Goal: Obtain resource: Download file/media

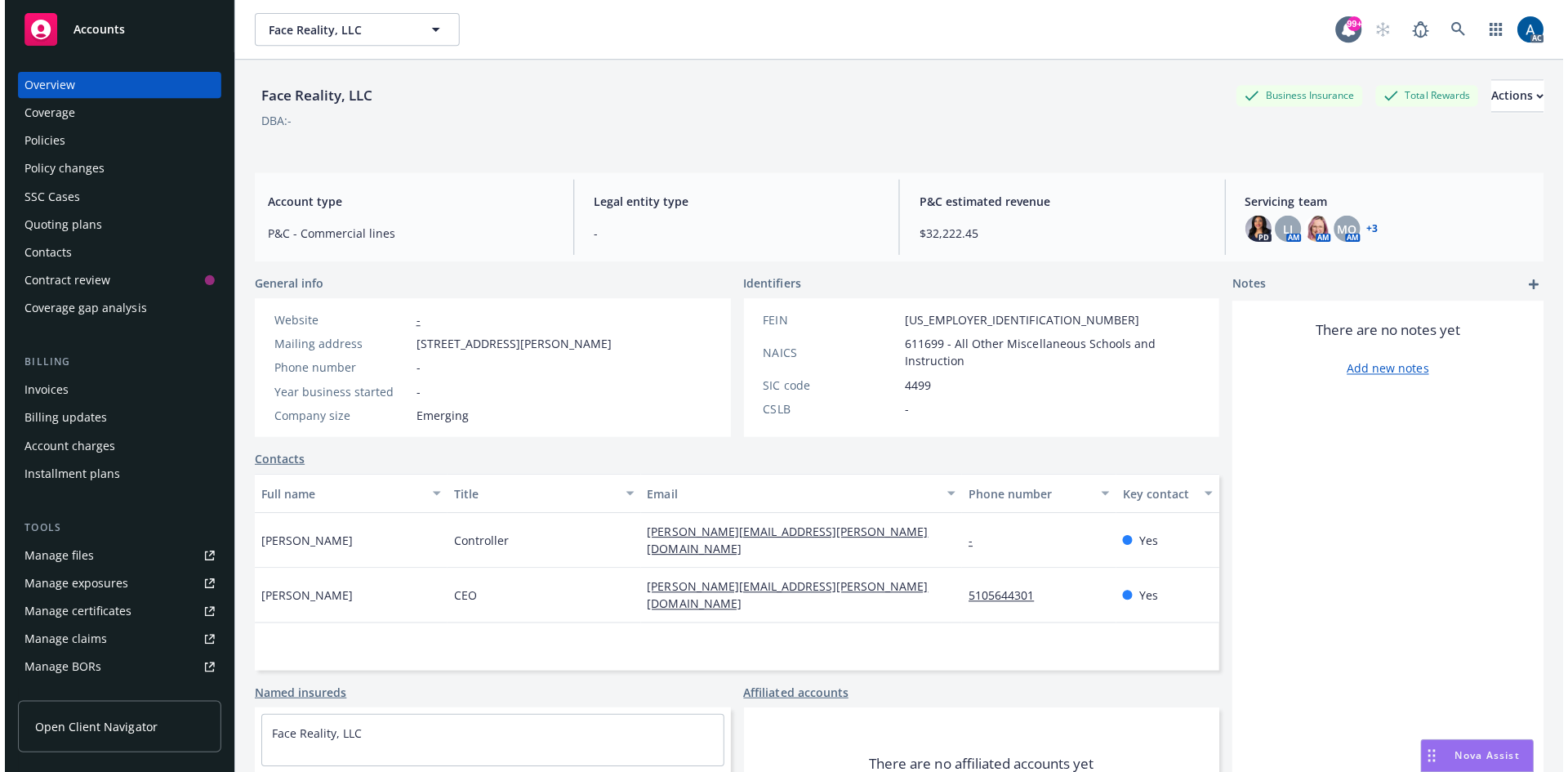
scroll to position [292, 0]
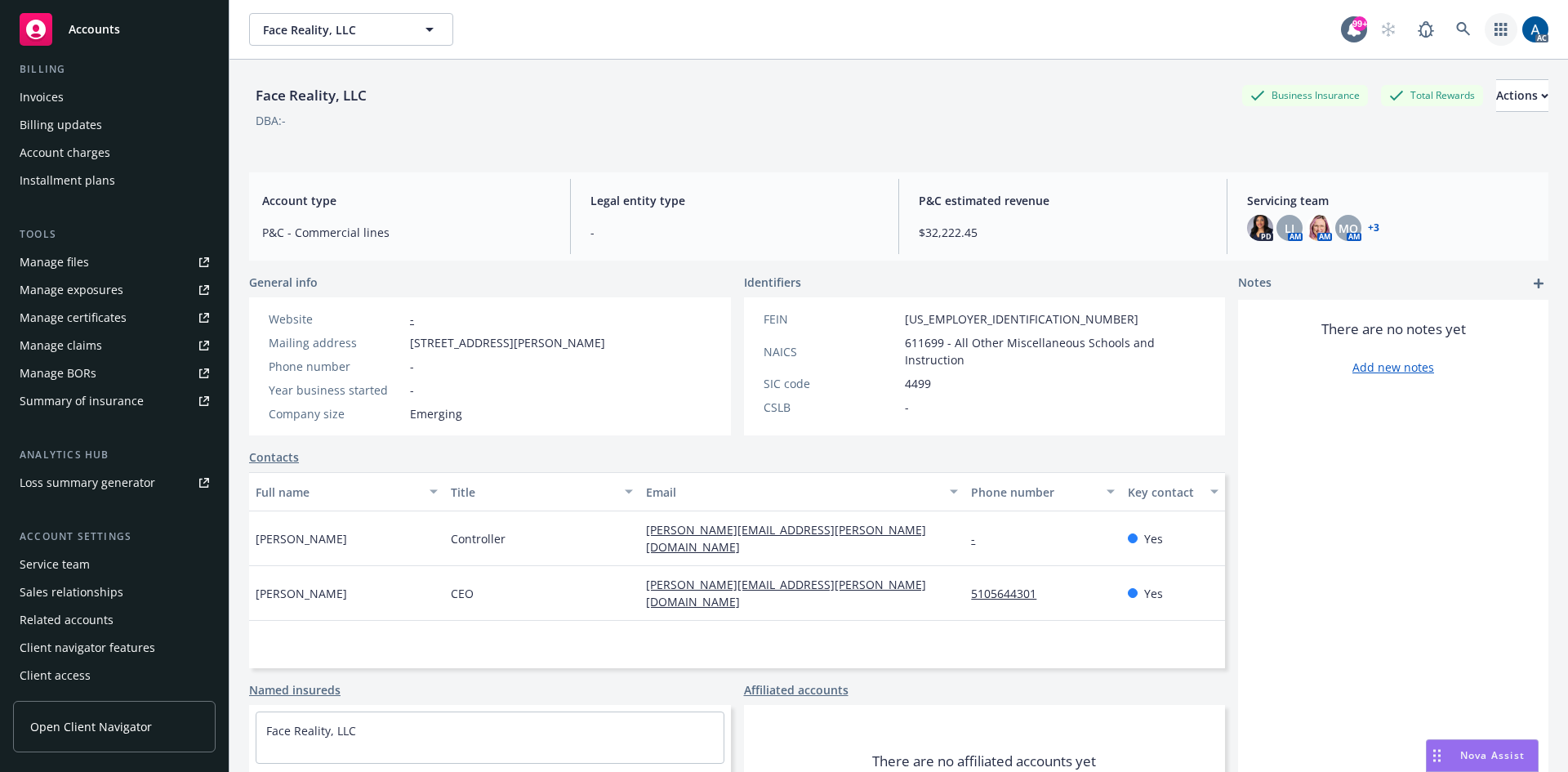
click at [1494, 29] on icon "button" at bounding box center [1500, 29] width 12 height 13
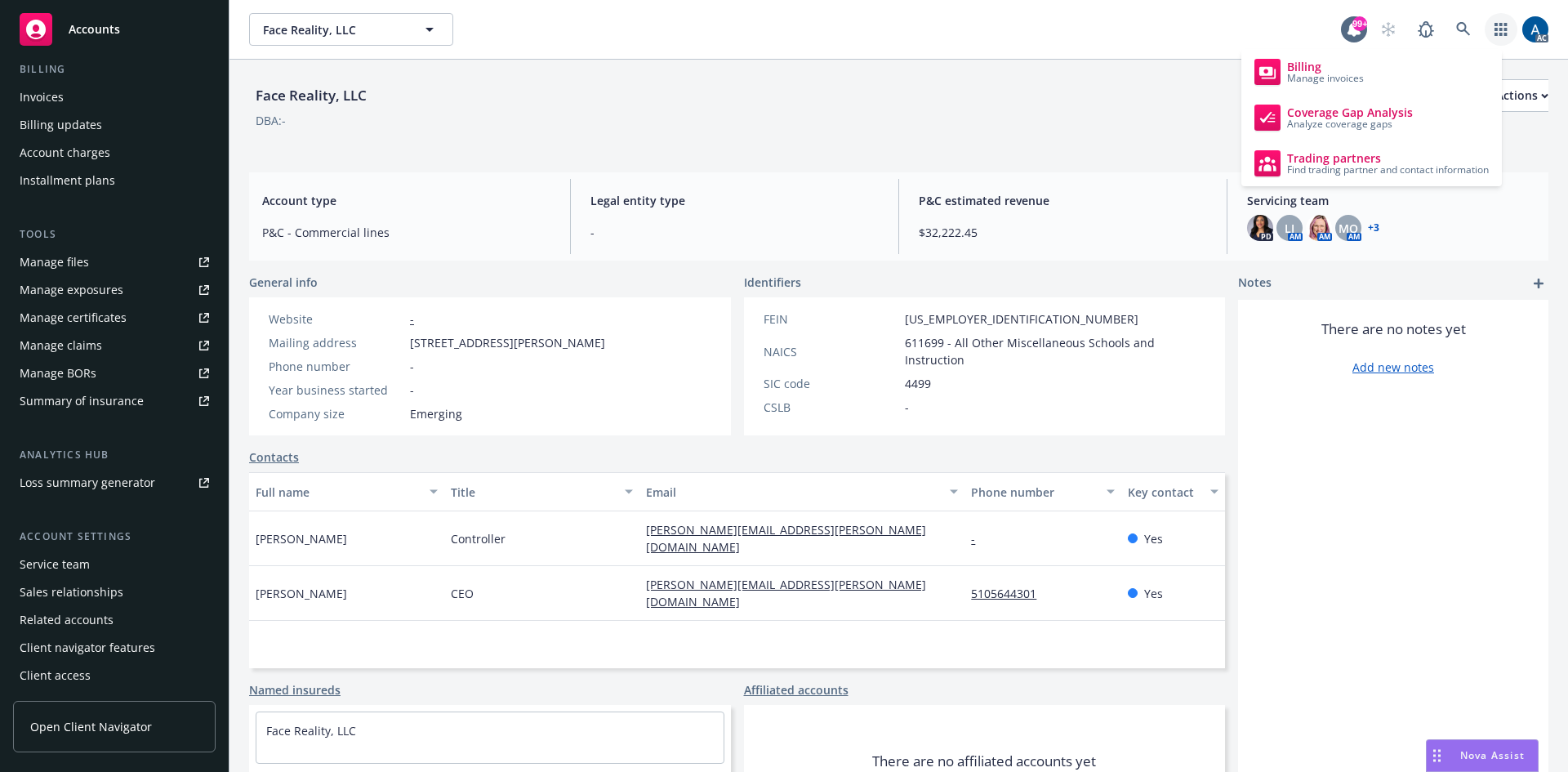
click at [1227, 25] on div "Face Reality, LLC Face Reality, LLC" at bounding box center [795, 29] width 1092 height 32
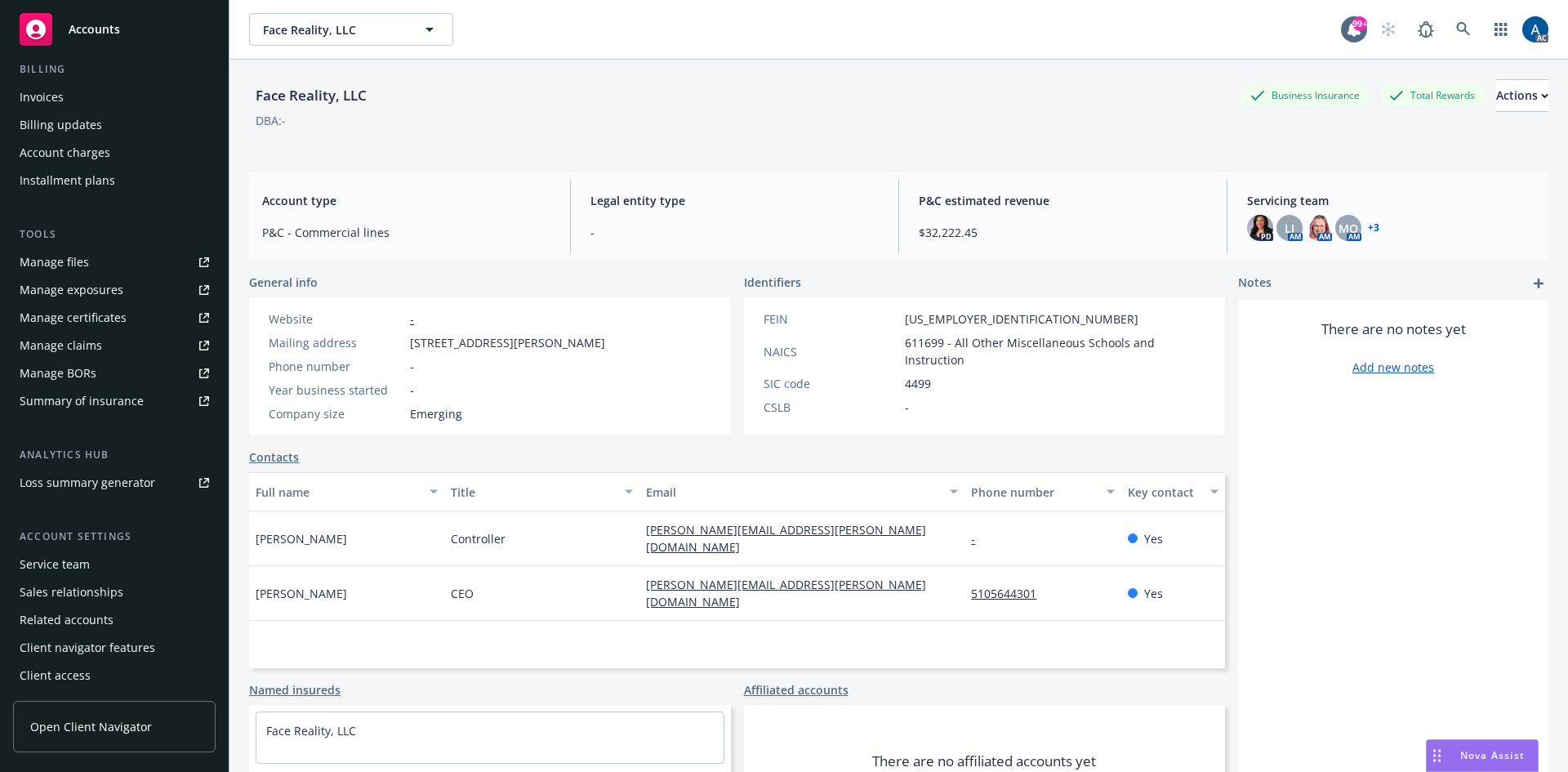
scroll to position [293, 0]
click at [1456, 25] on icon at bounding box center [1463, 29] width 14 height 14
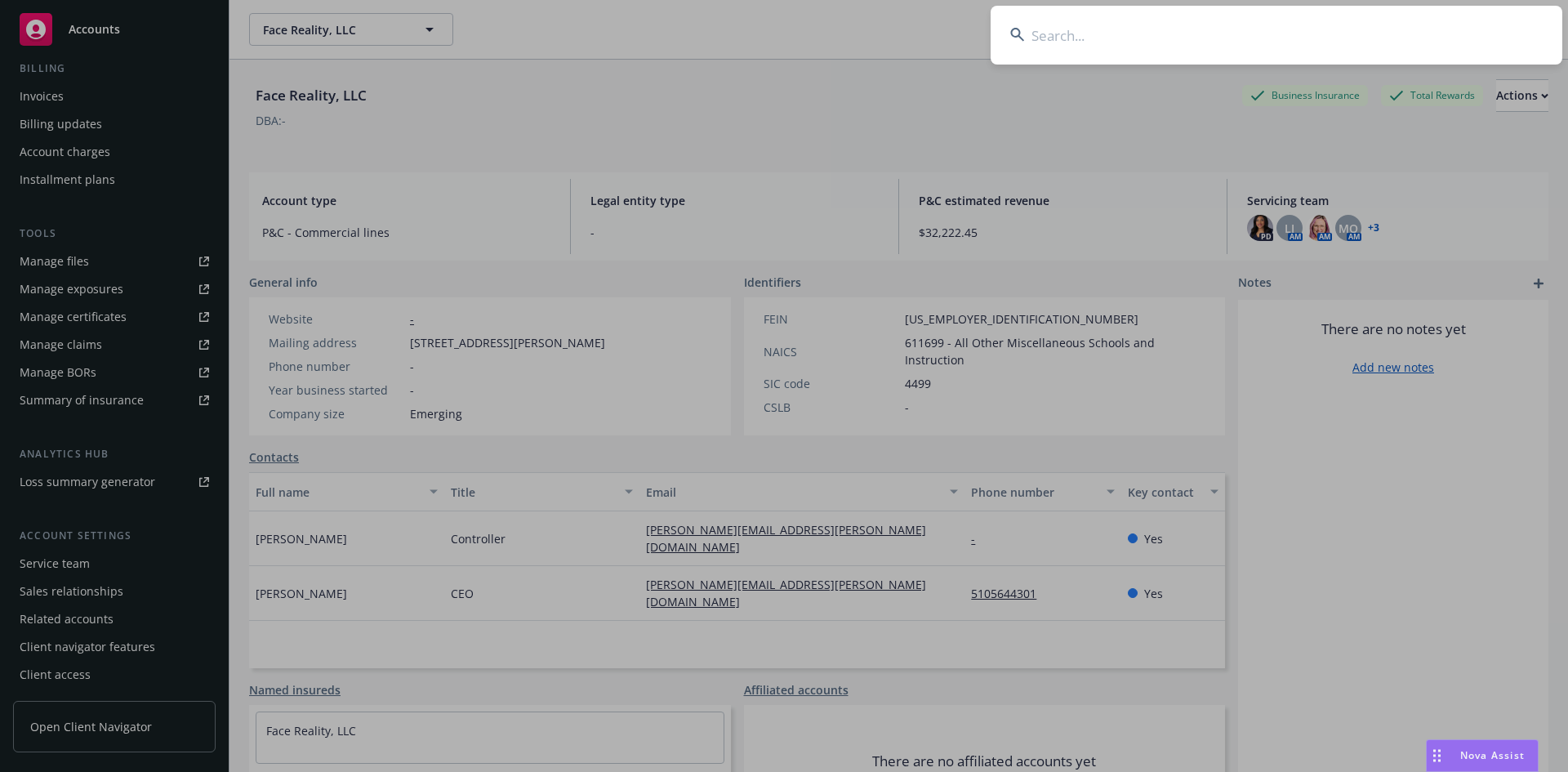
click at [1134, 52] on input at bounding box center [1276, 35] width 572 height 59
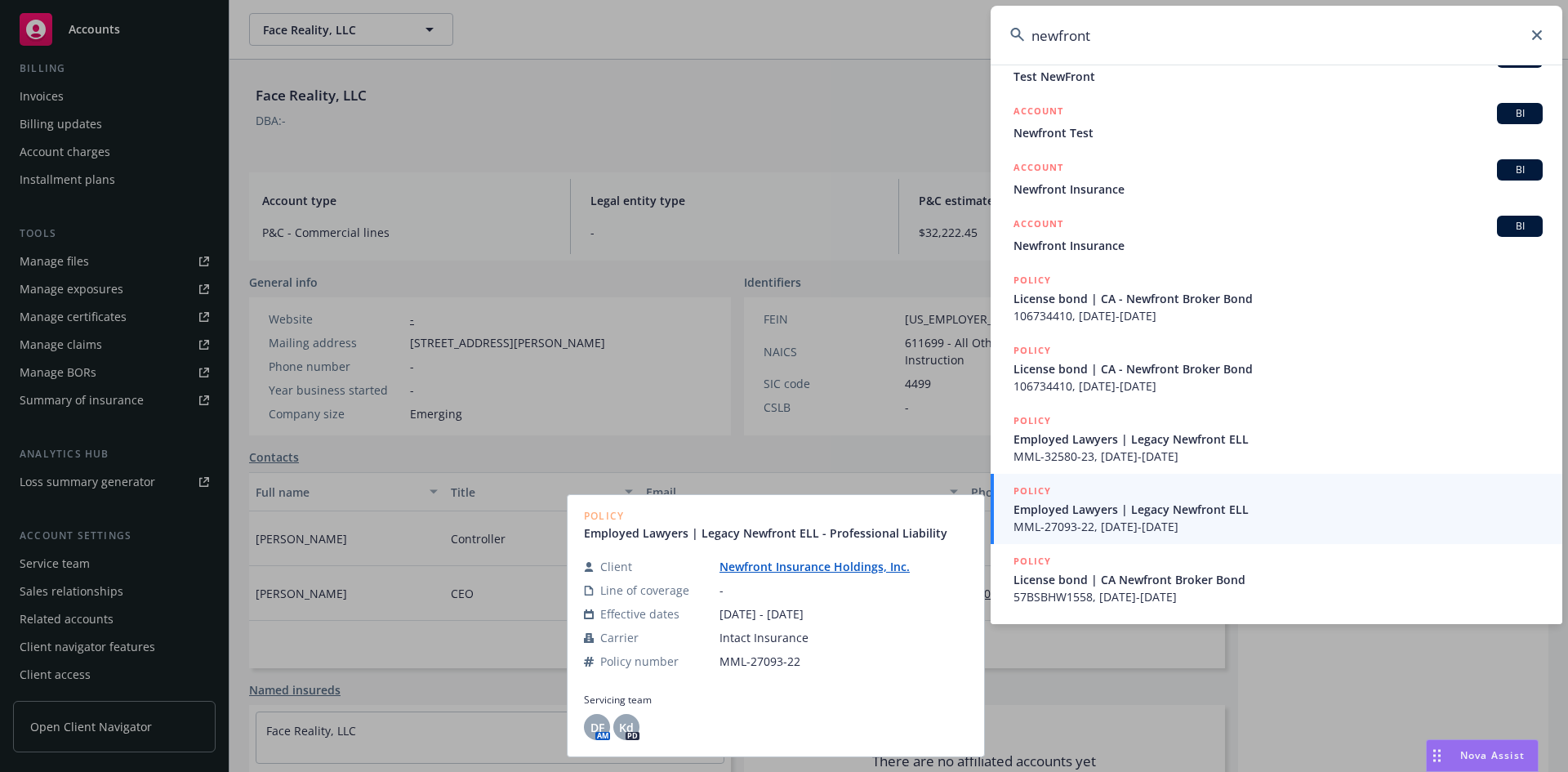
scroll to position [0, 0]
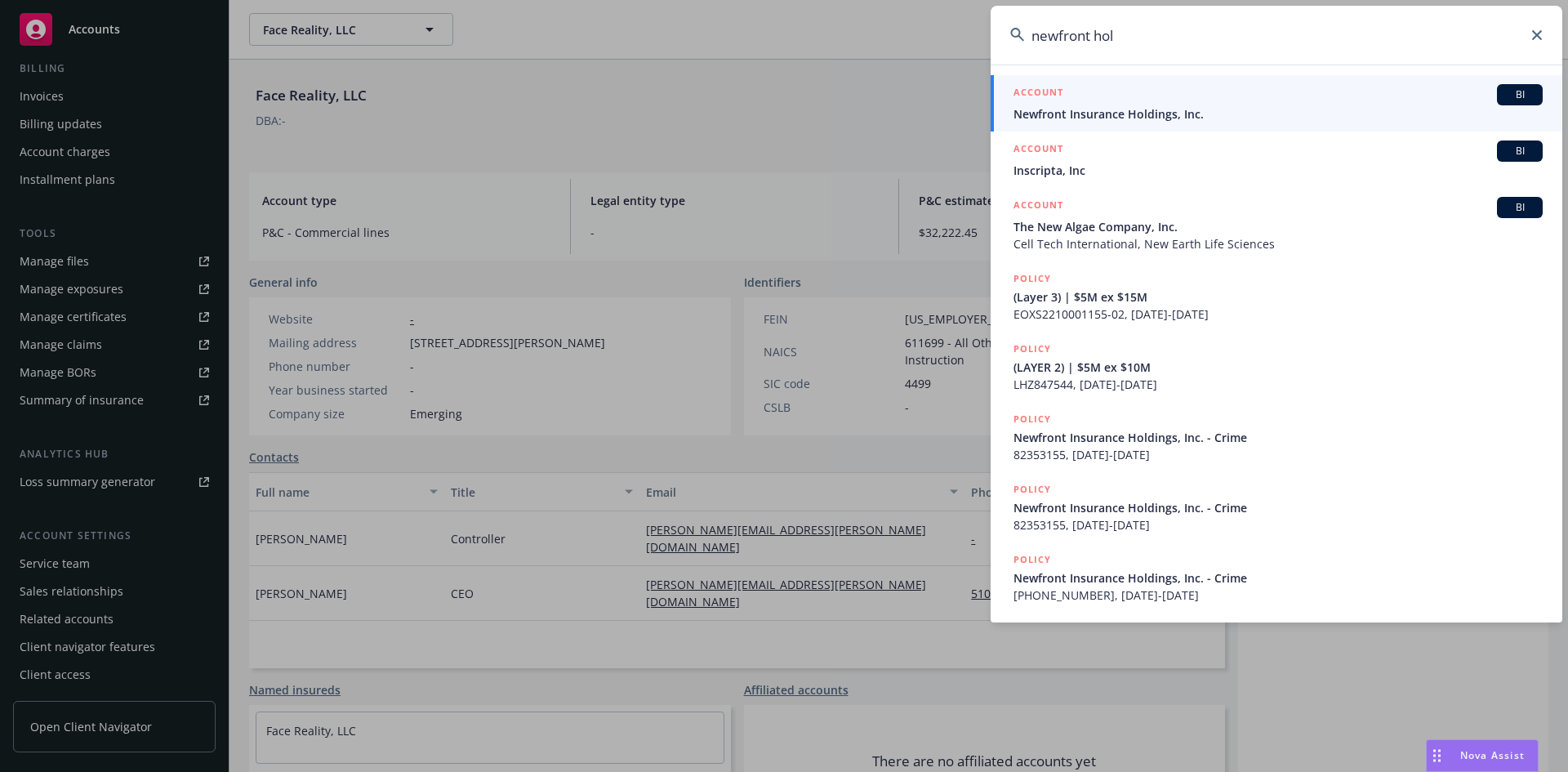
type input "newfront hol"
click at [1145, 106] on span "Newfront Insurance Holdings, Inc." at bounding box center [1278, 114] width 529 height 17
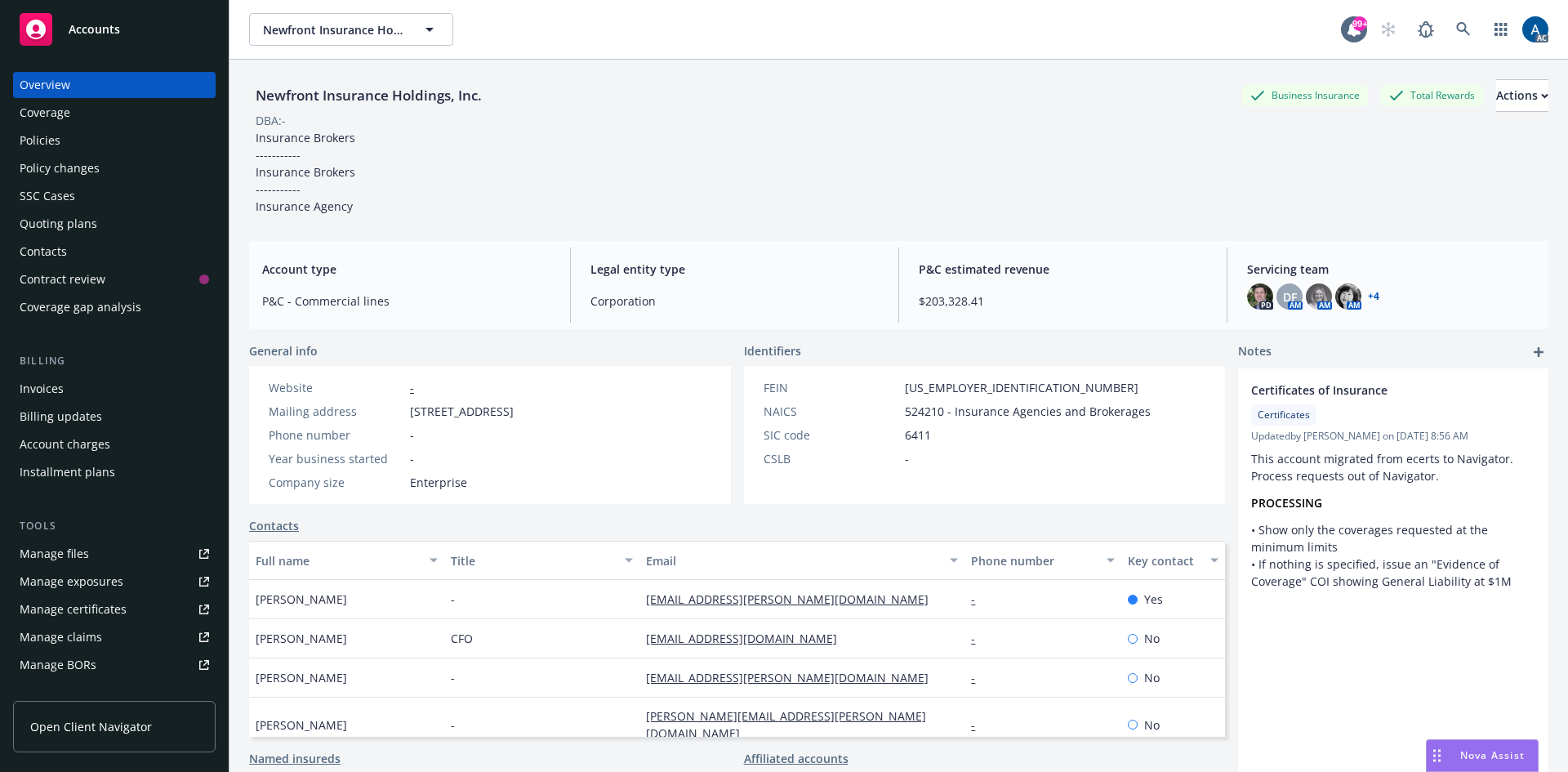
click at [71, 137] on div "Policies" at bounding box center [114, 140] width 189 height 26
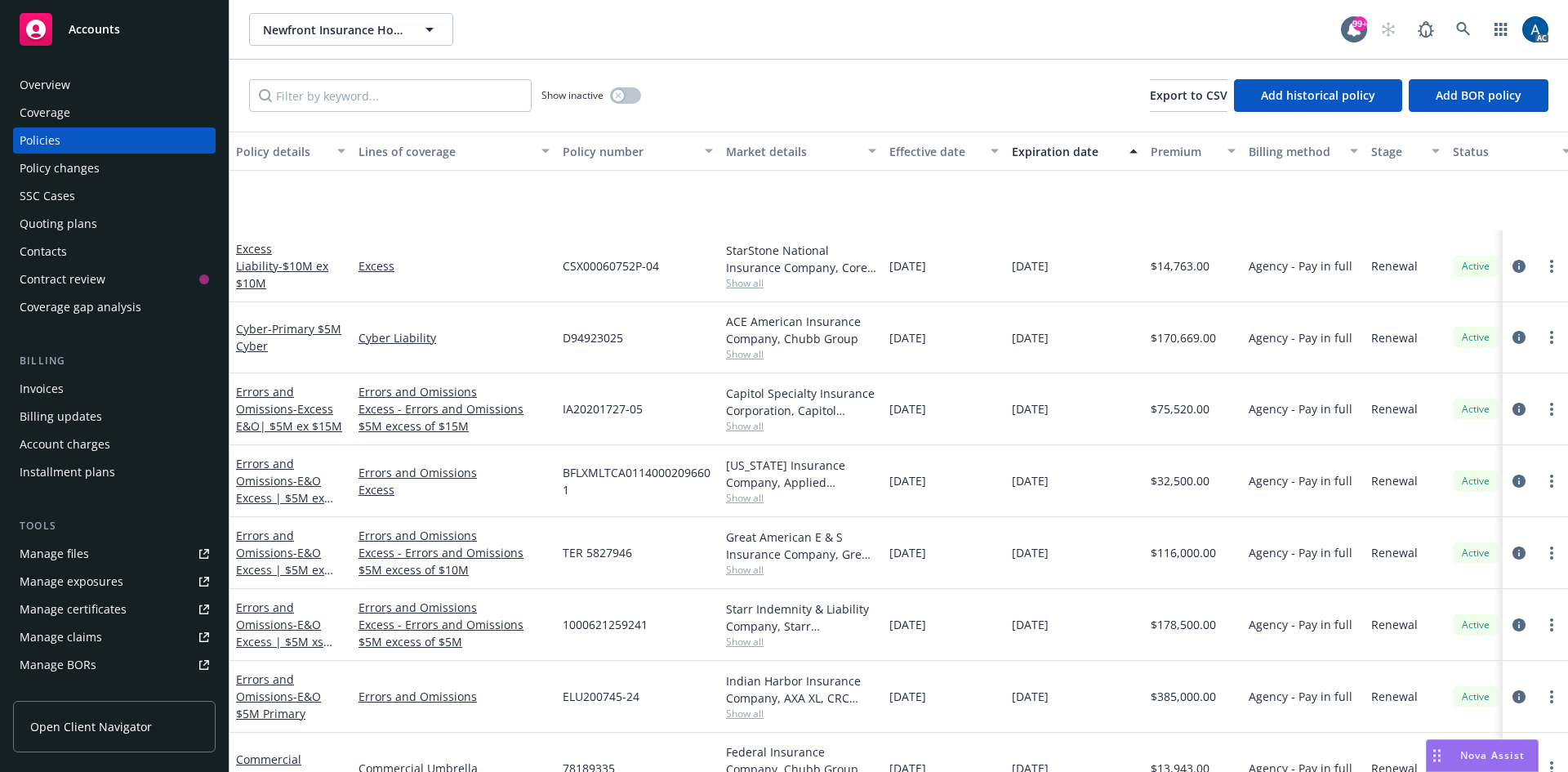
scroll to position [735, 0]
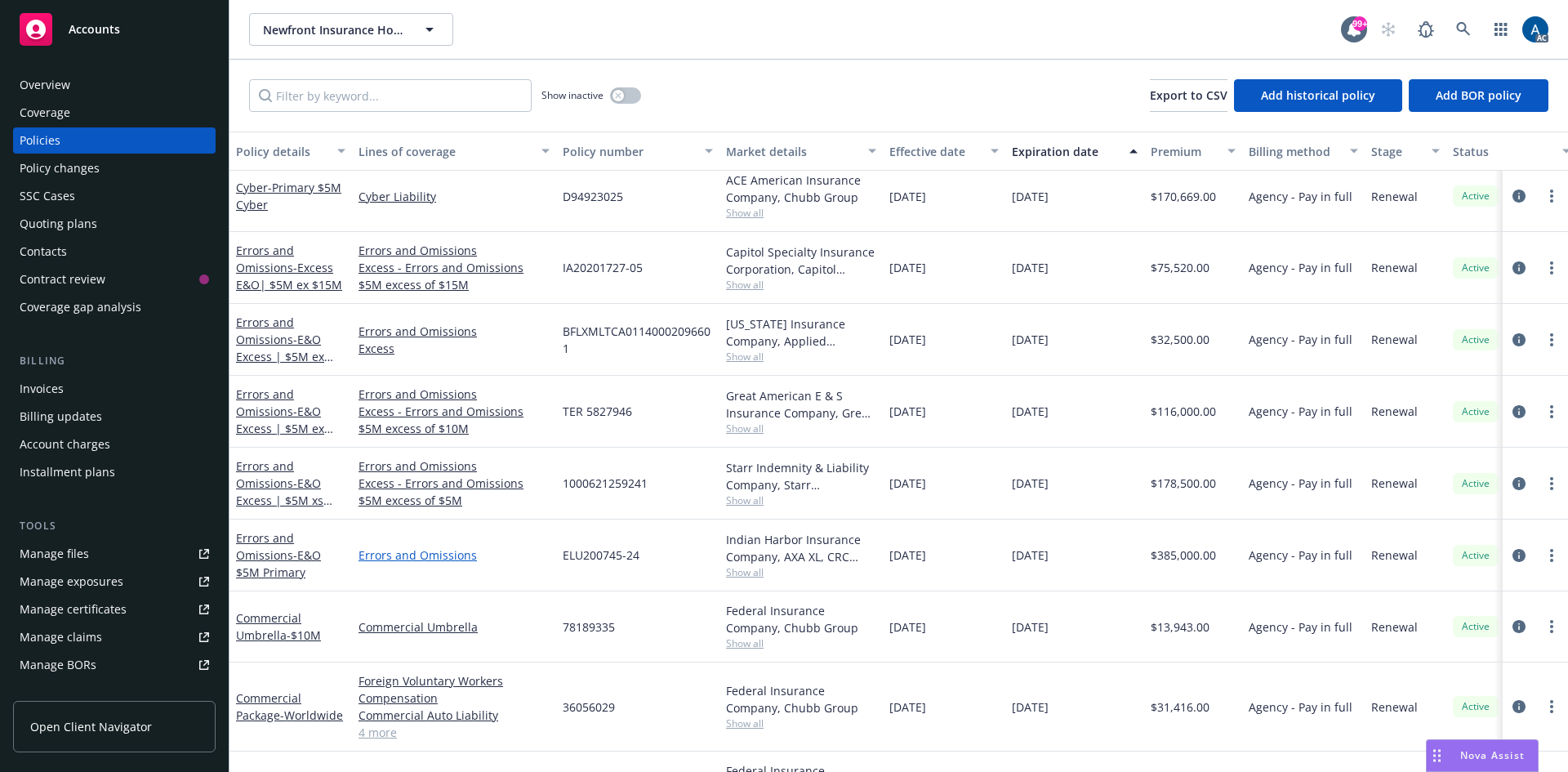
click at [404, 554] on link "Errors and Omissions" at bounding box center [454, 555] width 191 height 17
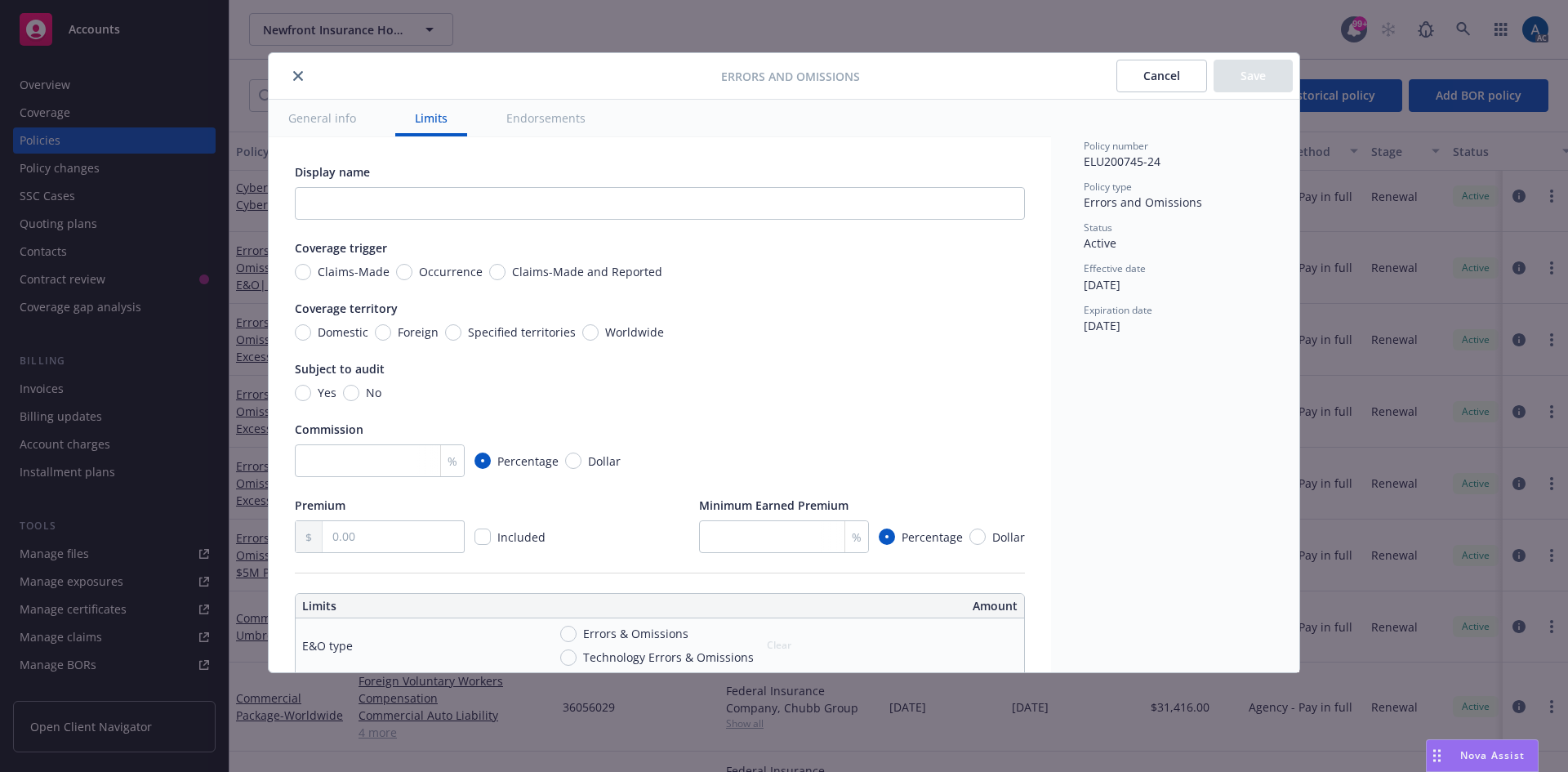
click at [329, 123] on button "General info" at bounding box center [322, 117] width 107 height 36
click at [298, 76] on icon "close" at bounding box center [299, 76] width 10 height 10
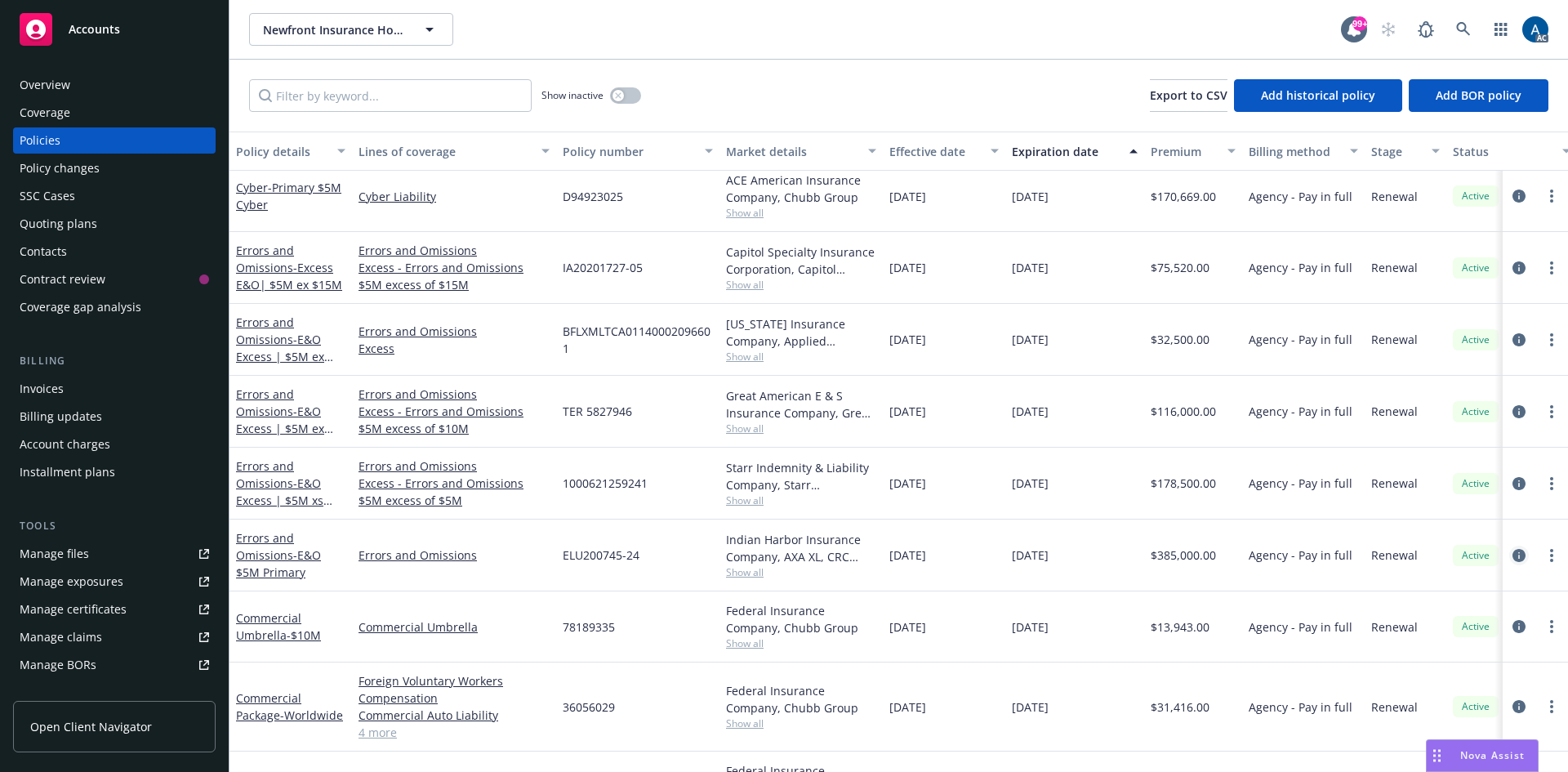
click at [1512, 553] on icon "circleInformation" at bounding box center [1518, 555] width 13 height 13
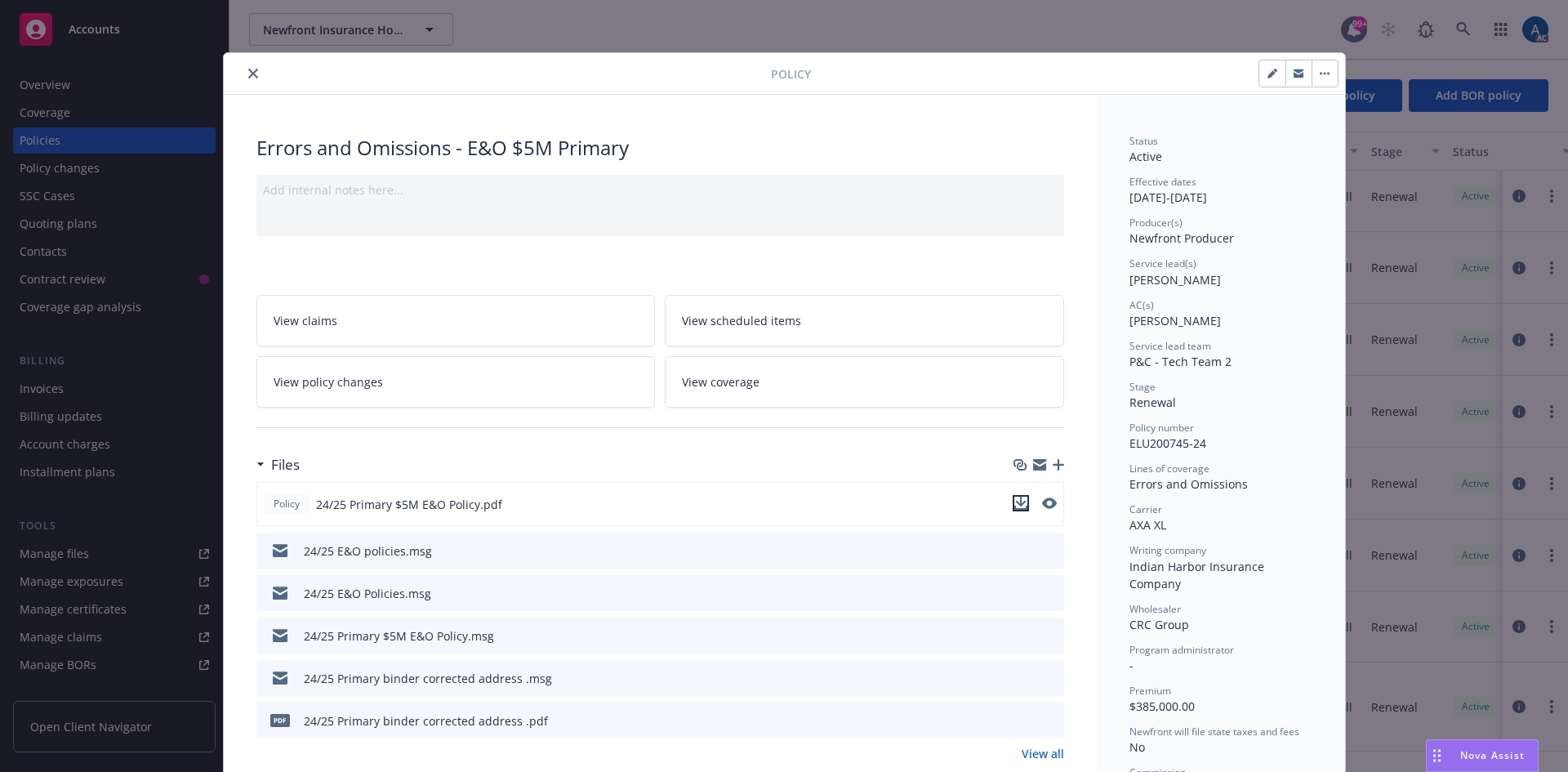
click at [1014, 501] on icon "download file" at bounding box center [1020, 502] width 13 height 13
click at [252, 76] on button "close" at bounding box center [253, 73] width 20 height 20
